Goal: Task Accomplishment & Management: Manage account settings

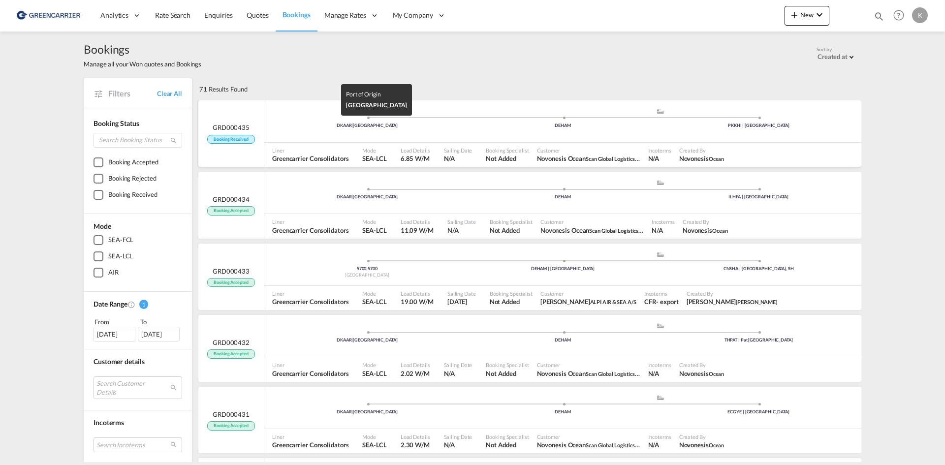
click at [306, 123] on div "DKAAR | [GEOGRAPHIC_DATA]" at bounding box center [367, 126] width 196 height 6
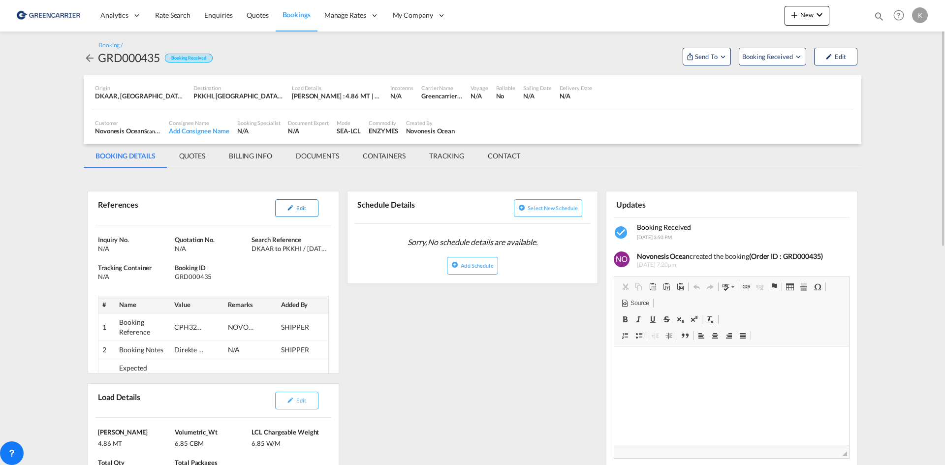
click at [301, 206] on span "Edit" at bounding box center [300, 208] width 9 height 6
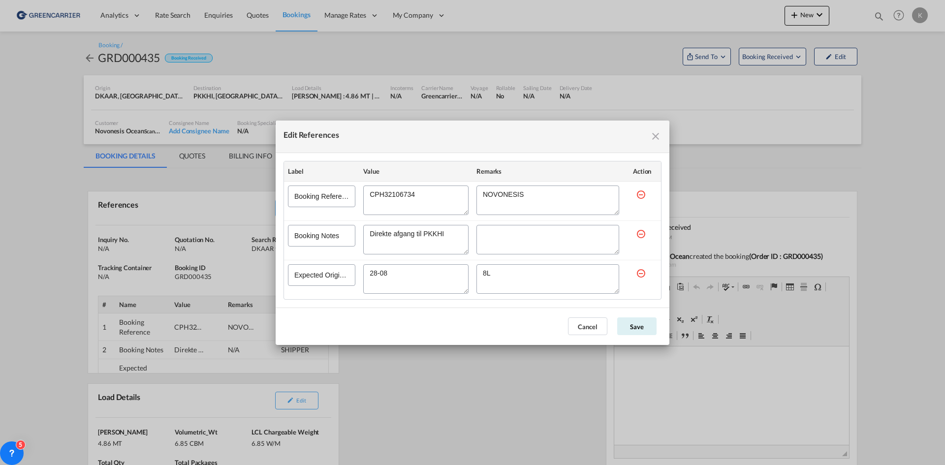
click at [398, 383] on div "Edit References Label Value Remarks Action Booking Reference Booking Notes Expe…" at bounding box center [472, 232] width 945 height 465
click at [420, 408] on div "Edit References Label Value Remarks Action Booking Reference Booking Notes Expe…" at bounding box center [472, 232] width 945 height 465
click at [590, 330] on button "Cancel" at bounding box center [587, 327] width 39 height 18
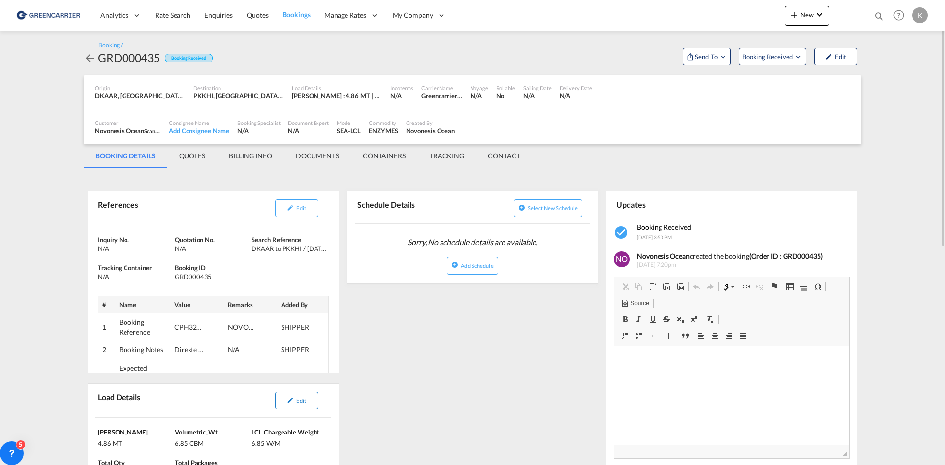
click at [298, 399] on span "Edit" at bounding box center [300, 400] width 9 height 6
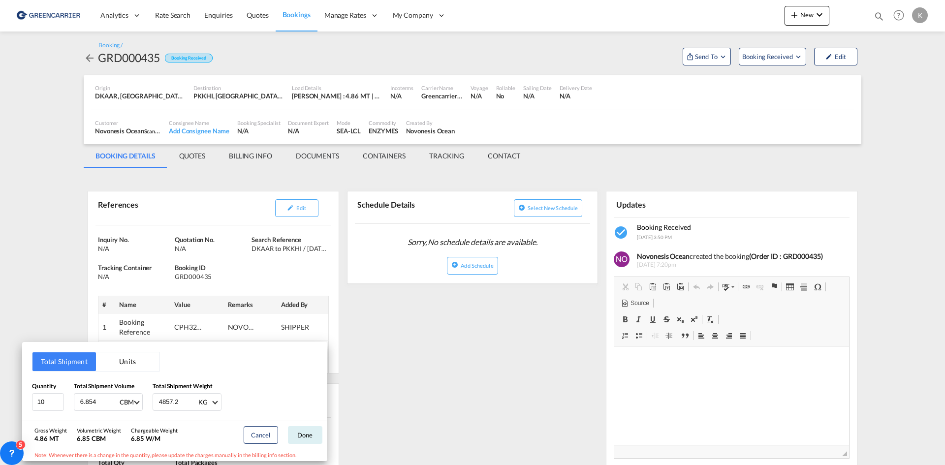
click at [446, 337] on div "Total Shipment Units Quantity 10 Total Shipment Volume 6.854 CBM CBM CFT Total …" at bounding box center [472, 232] width 945 height 465
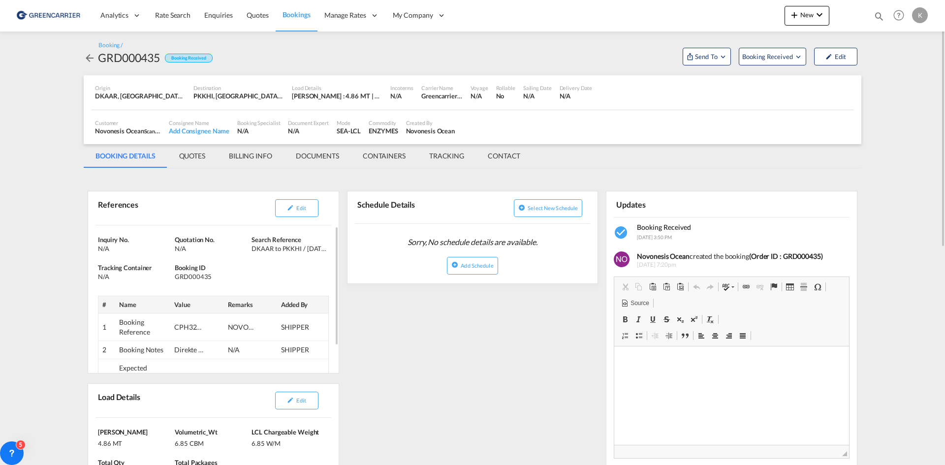
click at [195, 276] on div "GRD000435" at bounding box center [212, 276] width 74 height 9
copy div "GRD000435"
click at [301, 211] on span "Edit" at bounding box center [300, 208] width 9 height 6
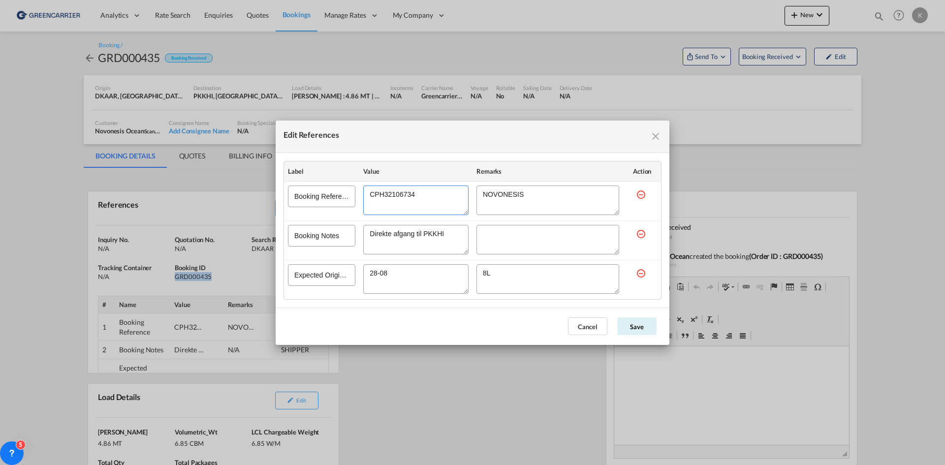
click at [378, 198] on textarea "Edit References" at bounding box center [415, 201] width 105 height 30
click at [583, 331] on button "Cancel" at bounding box center [587, 327] width 39 height 18
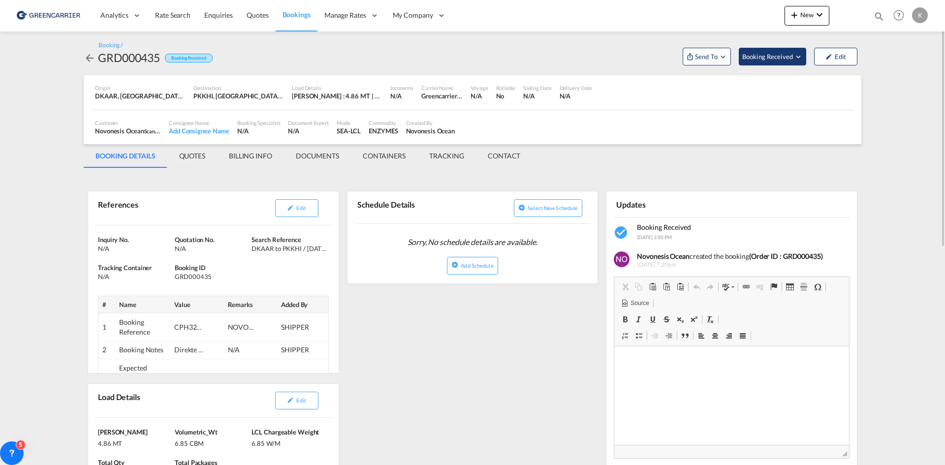
click at [776, 55] on span "Booking Received" at bounding box center [768, 57] width 52 height 10
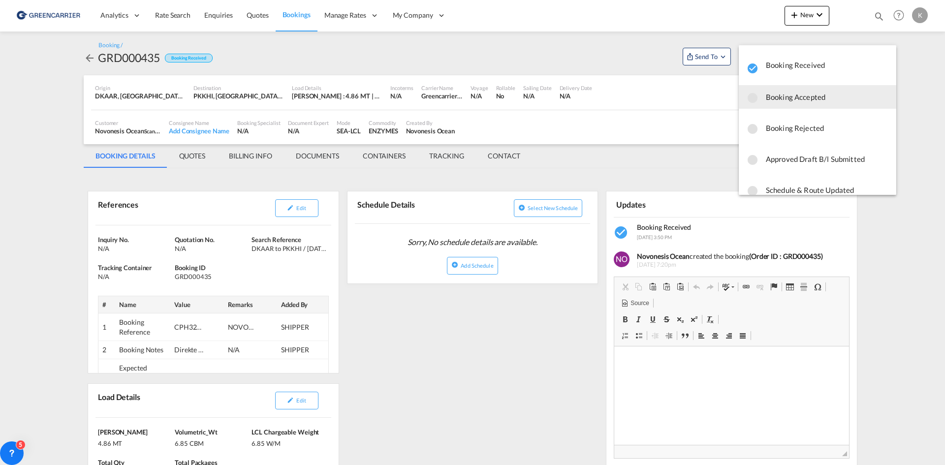
click at [767, 97] on span "Booking Accepted" at bounding box center [827, 97] width 123 height 18
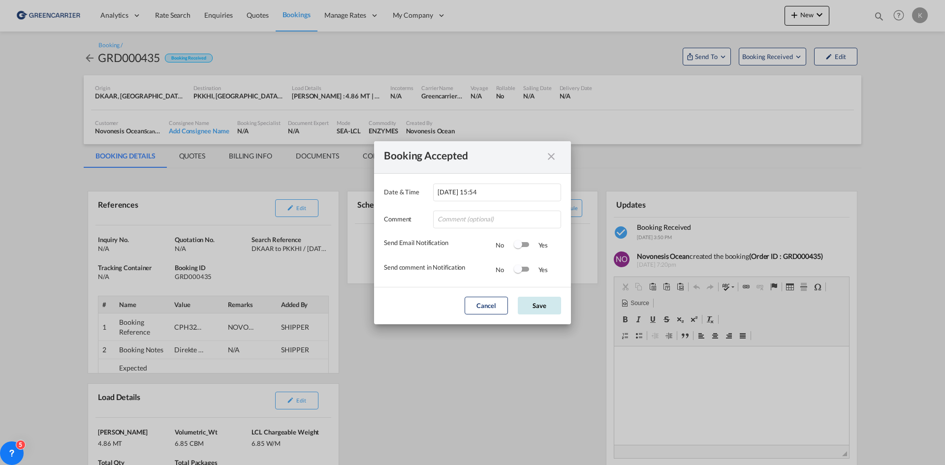
click at [528, 300] on button "Save" at bounding box center [539, 306] width 43 height 18
